Goal: Learn about a topic

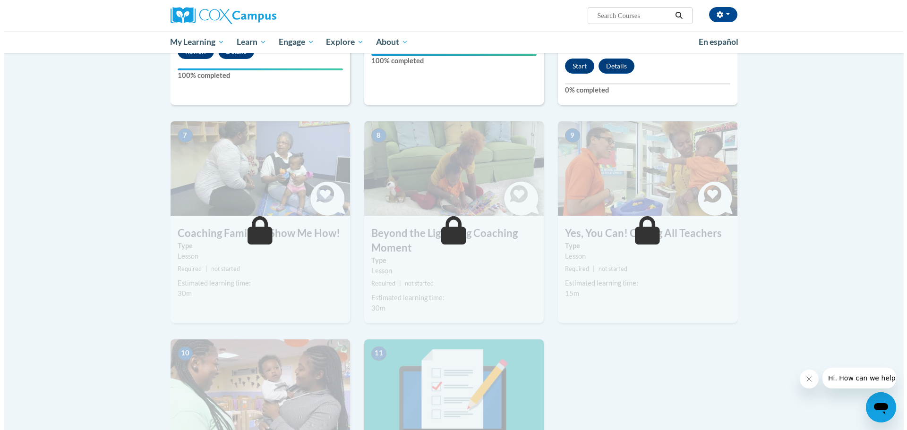
scroll to position [567, 0]
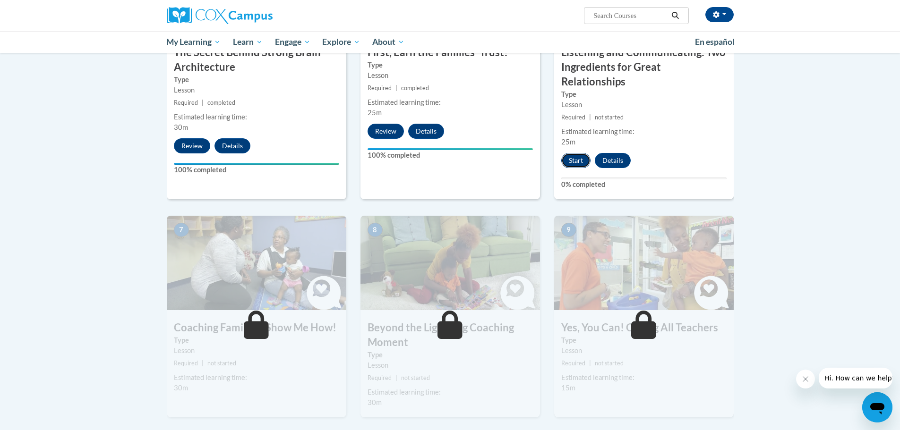
click at [576, 153] on button "Start" at bounding box center [575, 160] width 29 height 15
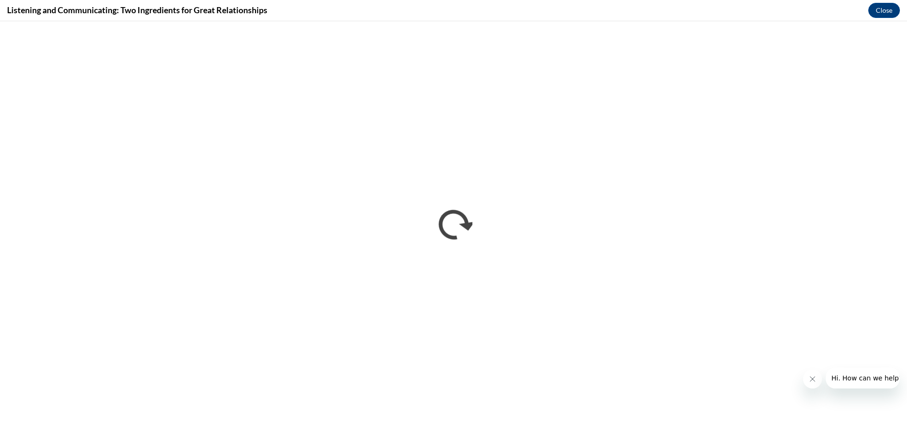
scroll to position [0, 0]
